Goal: Find specific page/section: Find specific page/section

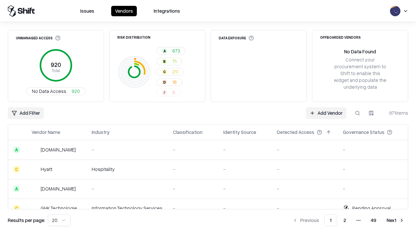
click at [208, 117] on div "Add Filter Add Vendor 971 items" at bounding box center [208, 113] width 401 height 12
click at [26, 113] on html "Issues Vendors Integrations Unmanaged Access 920 Total No Data Access 920 Risk …" at bounding box center [208, 117] width 416 height 234
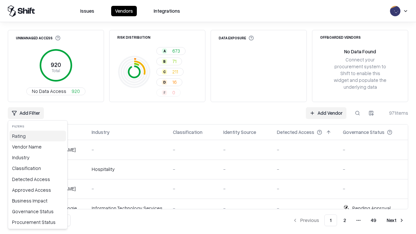
click at [38, 136] on div "Rating" at bounding box center [37, 136] width 57 height 11
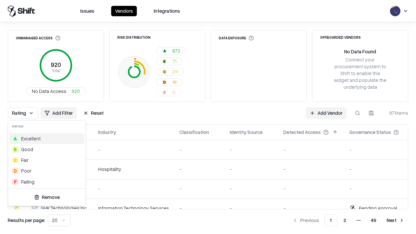
click at [208, 117] on html "Issues Vendors Integrations Unmanaged Access 920 Total No Data Access 920 Risk …" at bounding box center [208, 117] width 416 height 234
click at [93, 113] on button "Reset" at bounding box center [93, 113] width 28 height 12
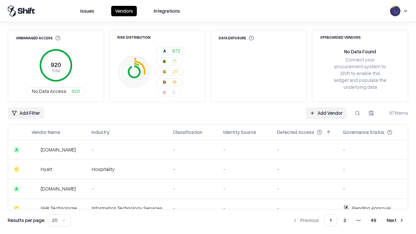
click at [208, 117] on div "Add Filter Add Vendor 971 items" at bounding box center [208, 113] width 401 height 12
click at [26, 113] on html "Issues Vendors Integrations Unmanaged Access 920 Total No Data Access 920 Risk …" at bounding box center [208, 117] width 416 height 234
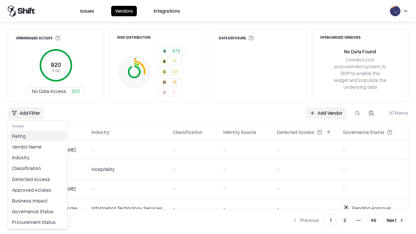
click at [38, 136] on div "Rating" at bounding box center [37, 136] width 57 height 11
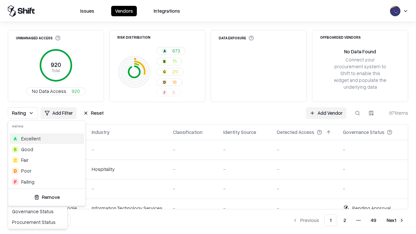
click at [47, 182] on div "F Failing" at bounding box center [46, 182] width 75 height 11
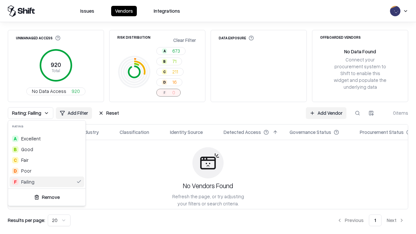
click at [208, 117] on html "Issues Vendors Integrations Unmanaged Access 920 Total No Data Access 920 Risk …" at bounding box center [208, 117] width 416 height 234
click at [208, 117] on div "Rating: Failing Add Filter Reset Add Vendor 0 items" at bounding box center [208, 113] width 401 height 12
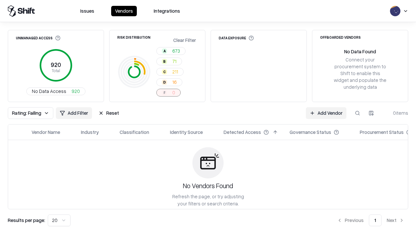
click at [109, 113] on button "Reset" at bounding box center [109, 113] width 28 height 12
click at [208, 117] on div "Add Filter Add Vendor 0 items" at bounding box center [208, 113] width 401 height 12
click at [26, 113] on html "Issues Vendors Integrations Unmanaged Access 920 Total No Data Access 920 Risk …" at bounding box center [208, 117] width 416 height 234
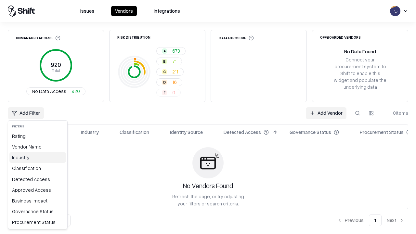
click at [38, 157] on div "Industry" at bounding box center [37, 157] width 57 height 11
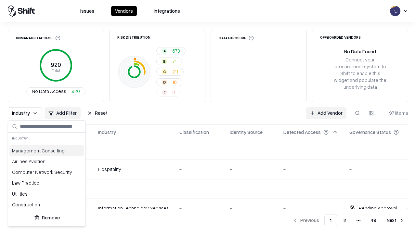
click at [208, 117] on html "Issues Vendors Integrations Unmanaged Access 920 Total No Data Access 920 Risk …" at bounding box center [208, 117] width 416 height 234
click at [97, 113] on button "Reset" at bounding box center [97, 113] width 28 height 12
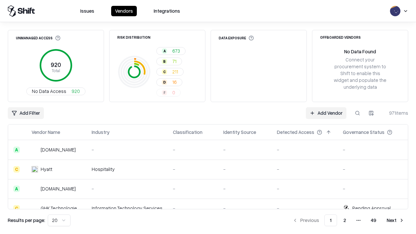
click at [208, 117] on div "Add Filter Add Vendor 971 items" at bounding box center [208, 113] width 401 height 12
click at [26, 113] on html "Issues Vendors Integrations Unmanaged Access 920 Total No Data Access 920 Risk …" at bounding box center [208, 117] width 416 height 234
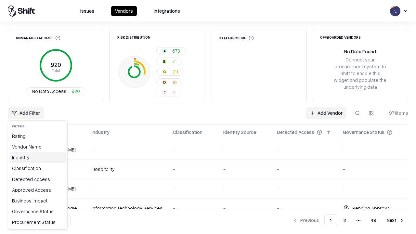
click at [38, 157] on div "Industry" at bounding box center [37, 157] width 57 height 11
